Goal: Information Seeking & Learning: Learn about a topic

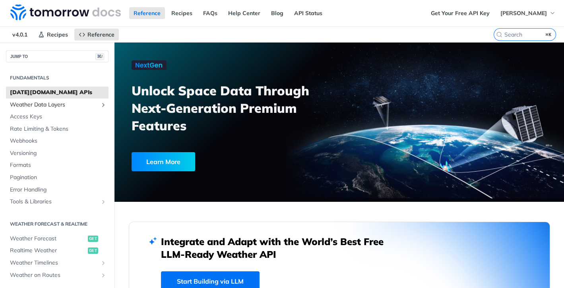
click at [51, 108] on link "Weather Data Layers" at bounding box center [57, 105] width 102 height 12
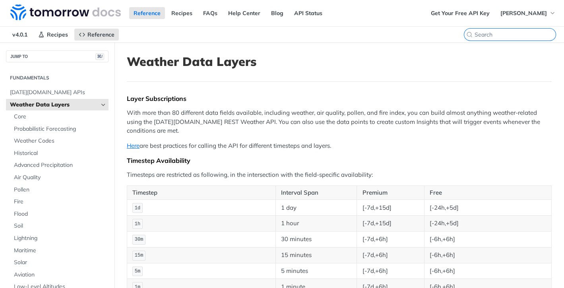
click at [511, 33] on input "⌘K" at bounding box center [514, 34] width 81 height 7
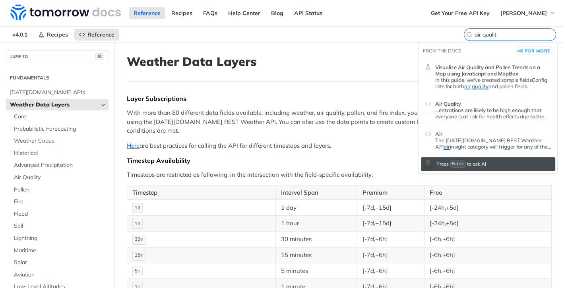
type input "air qualit"
click at [487, 109] on p "...entrations are likely to be high enough that everyone is at risk for health …" at bounding box center [493, 113] width 116 height 13
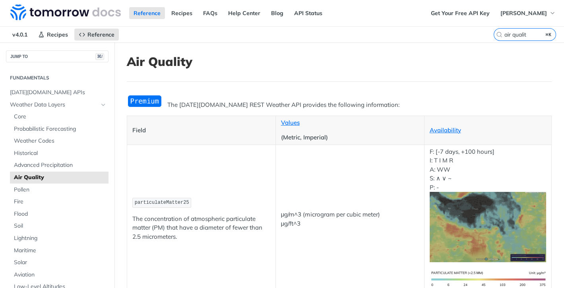
scroll to position [974, 0]
